Goal: Find specific page/section: Find specific page/section

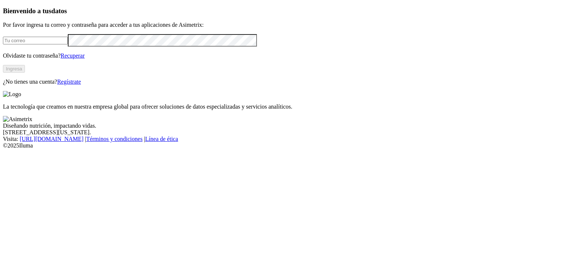
type input "[PERSON_NAME][EMAIL_ADDRESS][PERSON_NAME][DOMAIN_NAME]"
click at [25, 73] on button "Ingresa" at bounding box center [14, 69] width 22 height 8
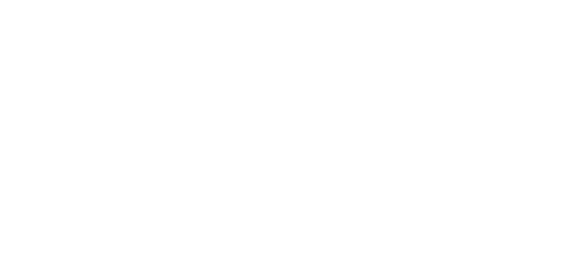
type input "ceb"
